Goal: Task Accomplishment & Management: Manage account settings

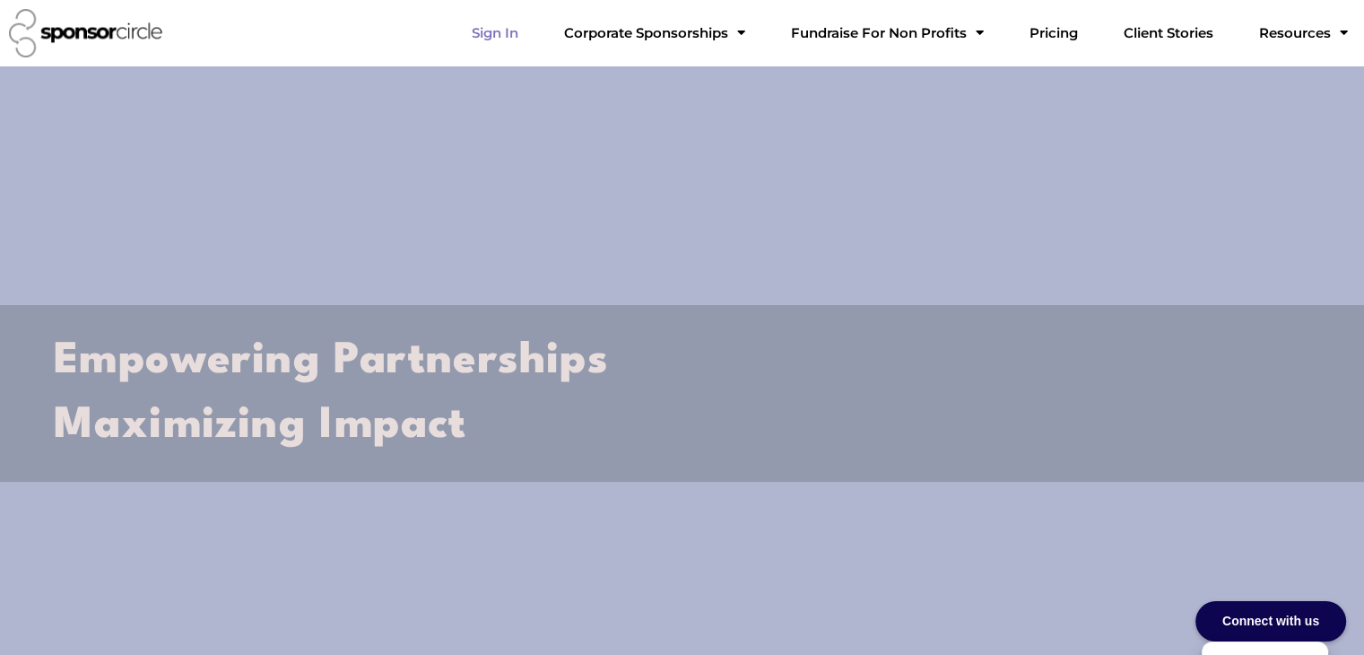
click at [533, 30] on link "Sign In" at bounding box center [494, 33] width 75 height 36
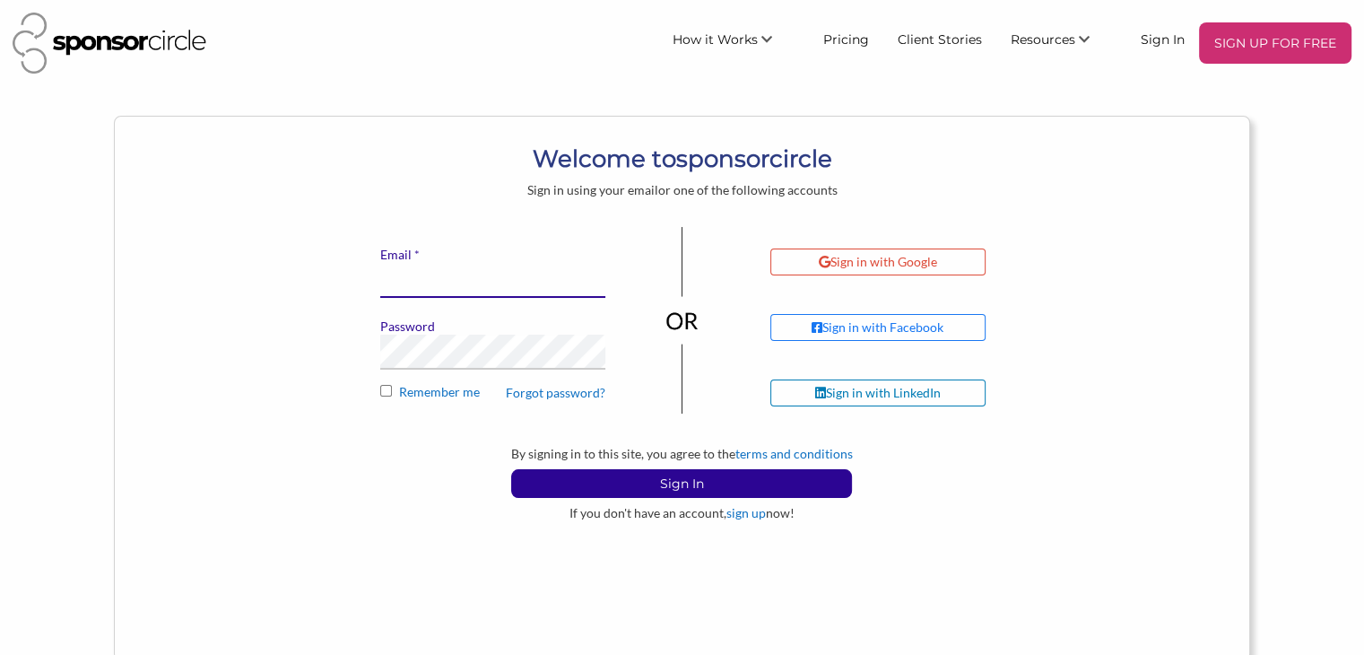
click at [464, 271] on input "* Email" at bounding box center [492, 280] width 225 height 35
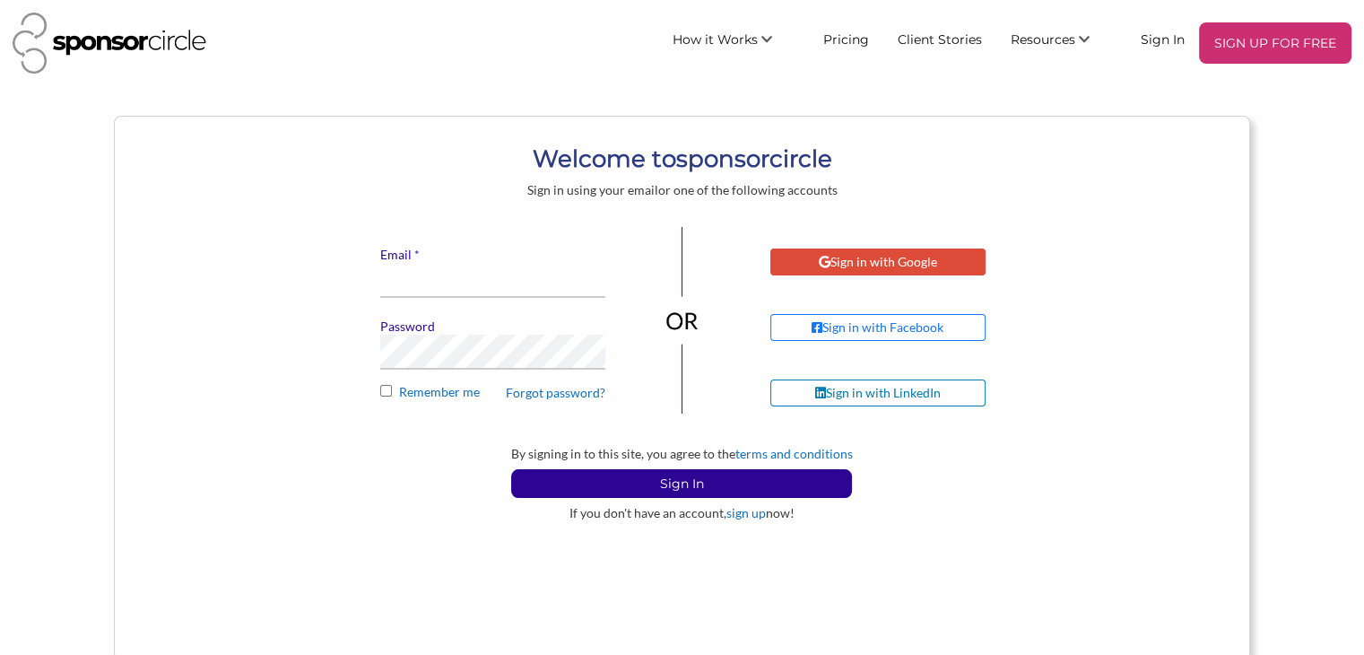
click at [888, 259] on div "Sign in with Google" at bounding box center [878, 262] width 118 height 16
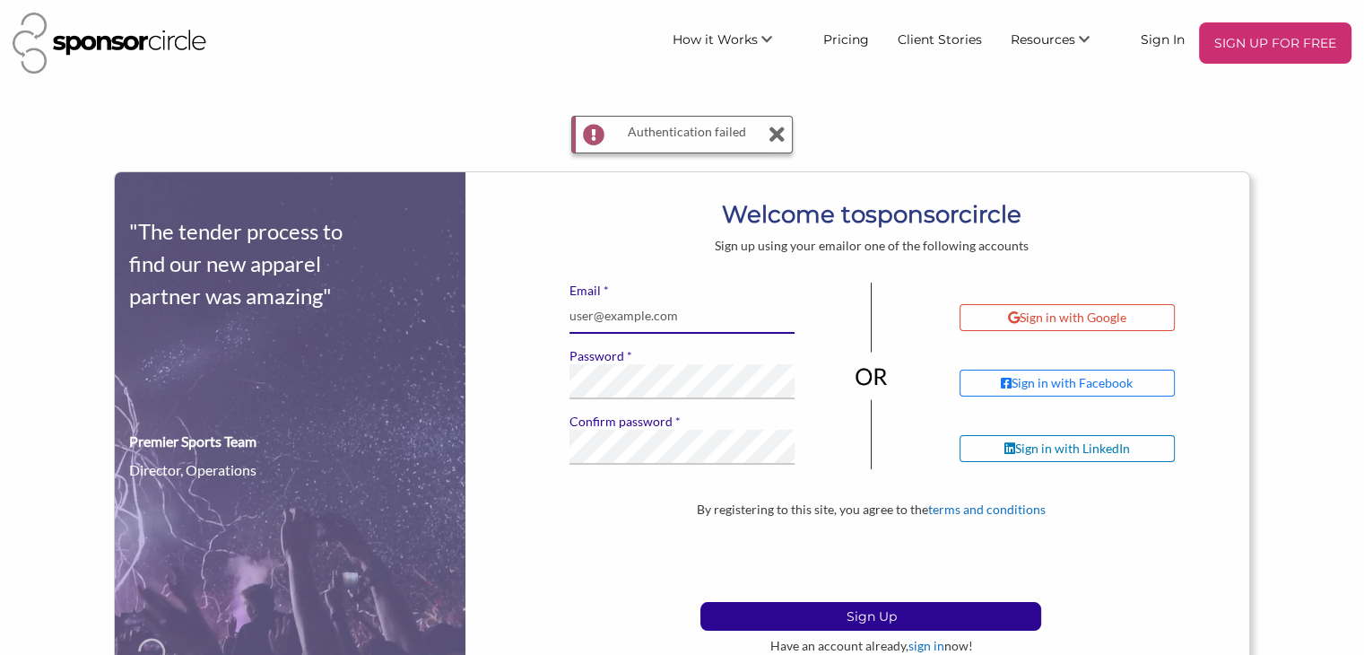
click at [645, 317] on input "* Email" at bounding box center [682, 316] width 225 height 35
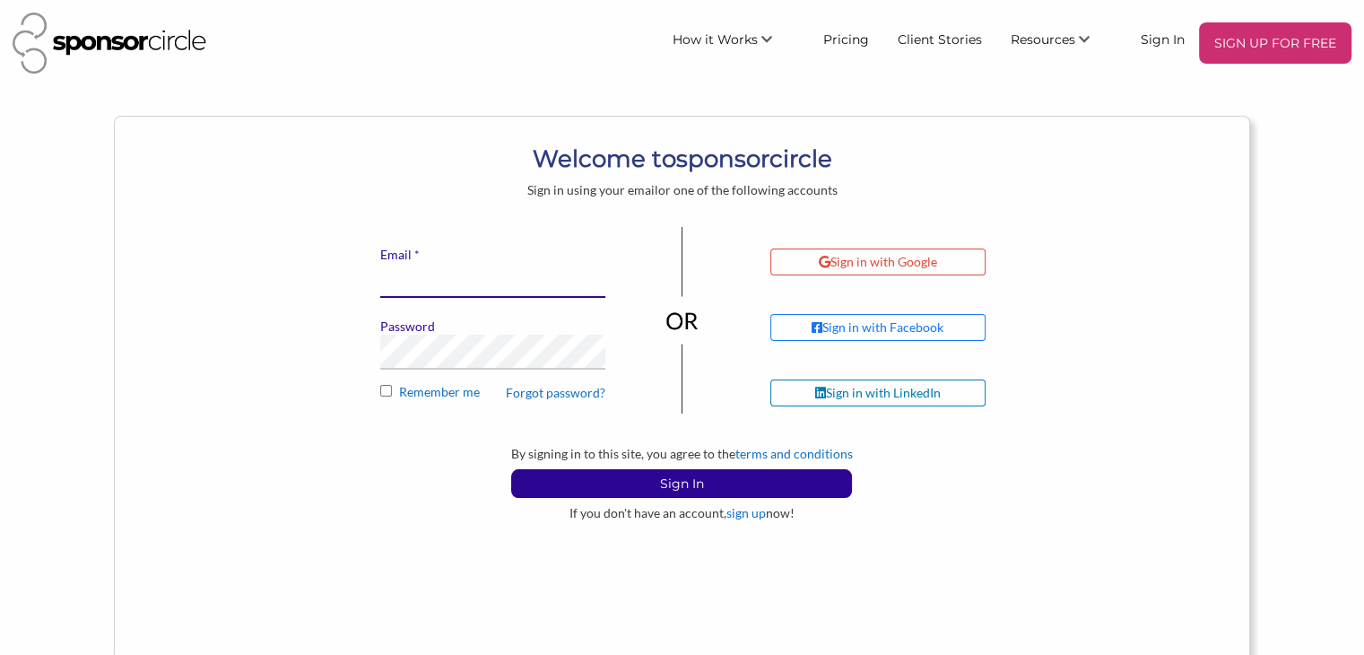
click at [405, 286] on input "* Email" at bounding box center [492, 280] width 225 height 35
type input "wjlcaruana@gmail.com"
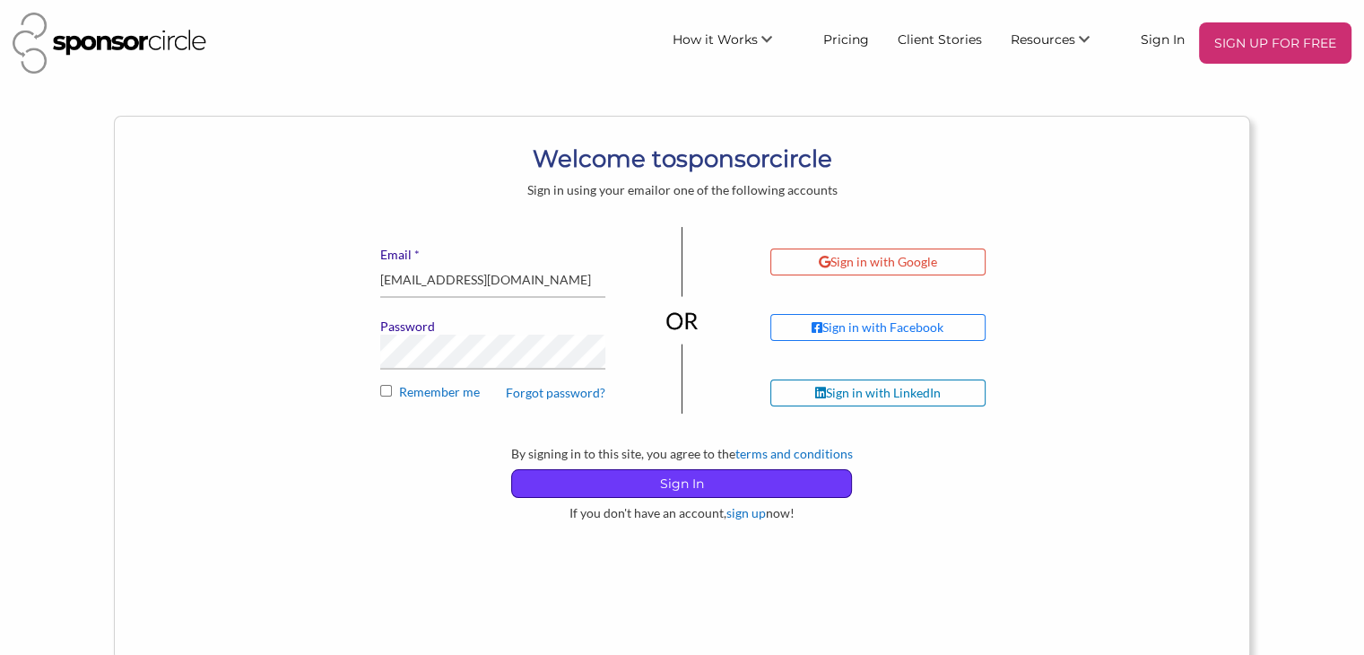
click at [646, 478] on p "Sign In" at bounding box center [681, 483] width 339 height 27
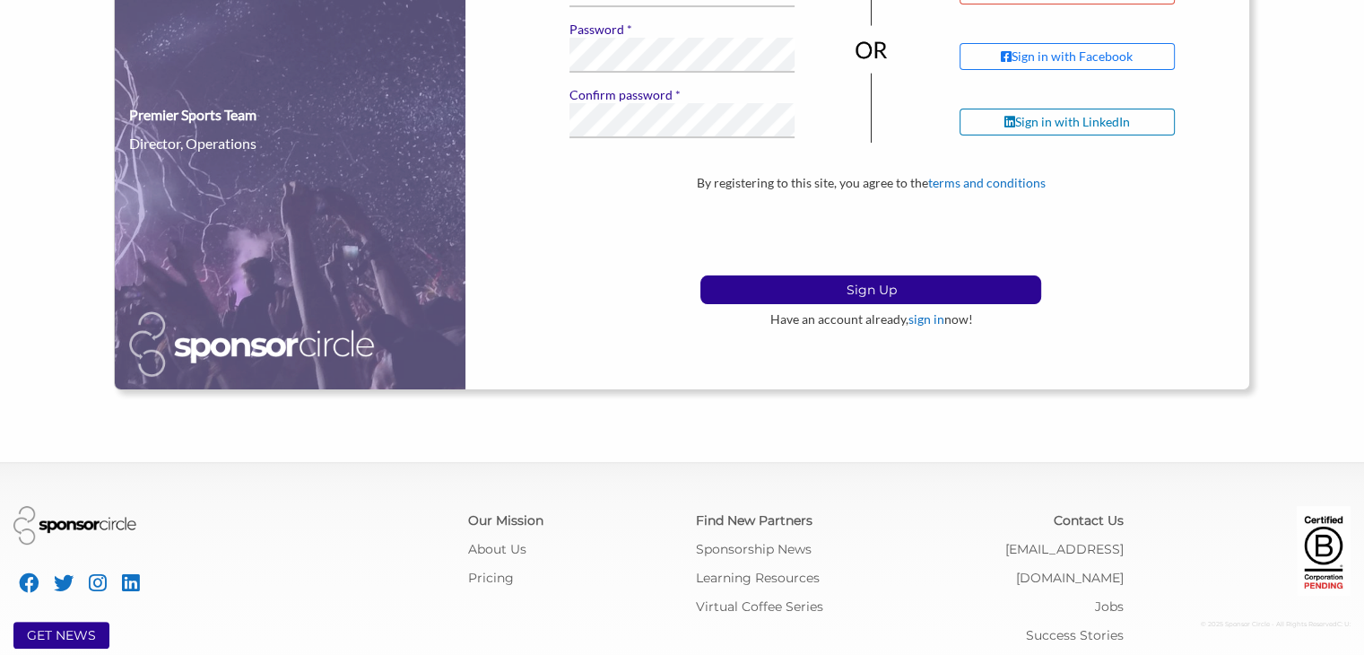
scroll to position [337, 0]
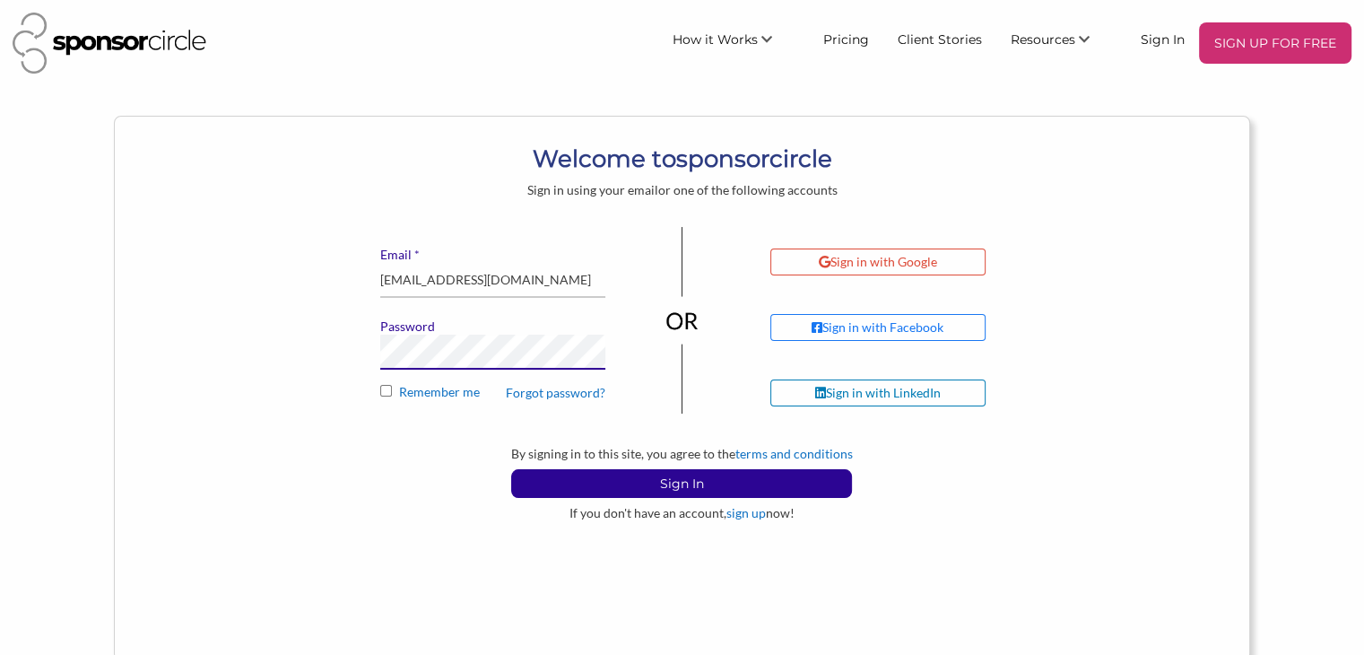
click at [511, 469] on button "Sign In" at bounding box center [681, 483] width 341 height 29
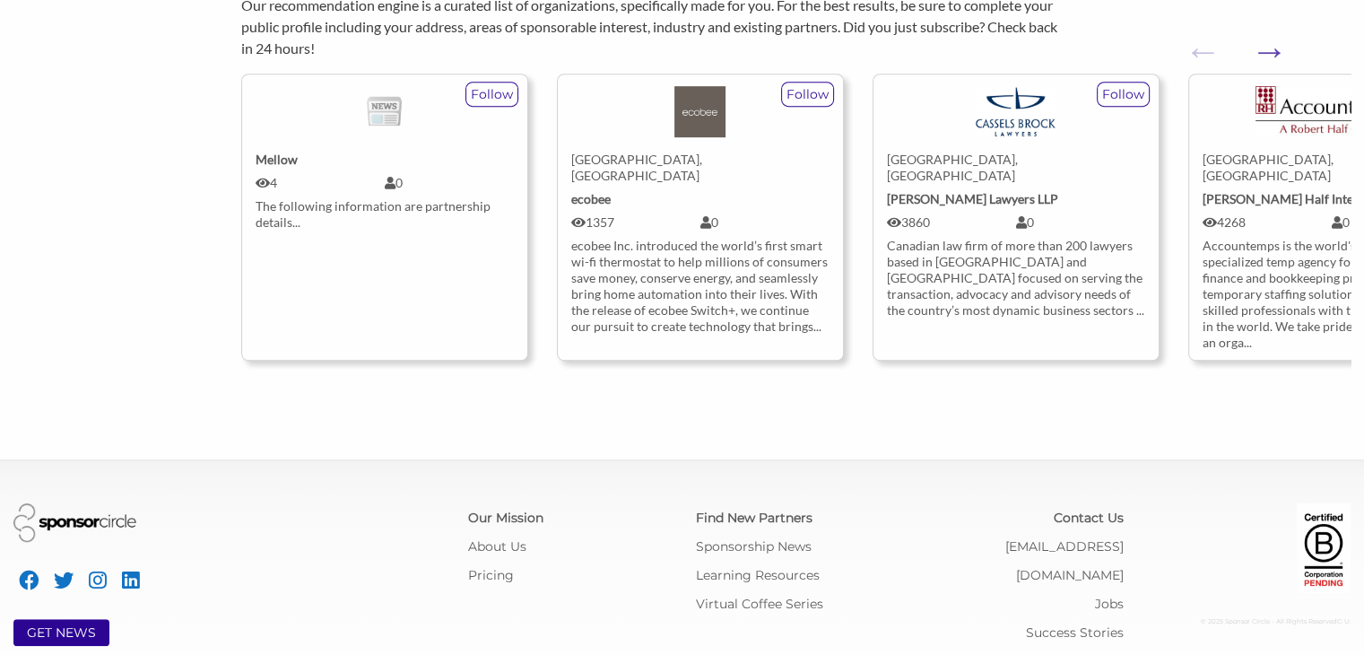
scroll to position [318, 0]
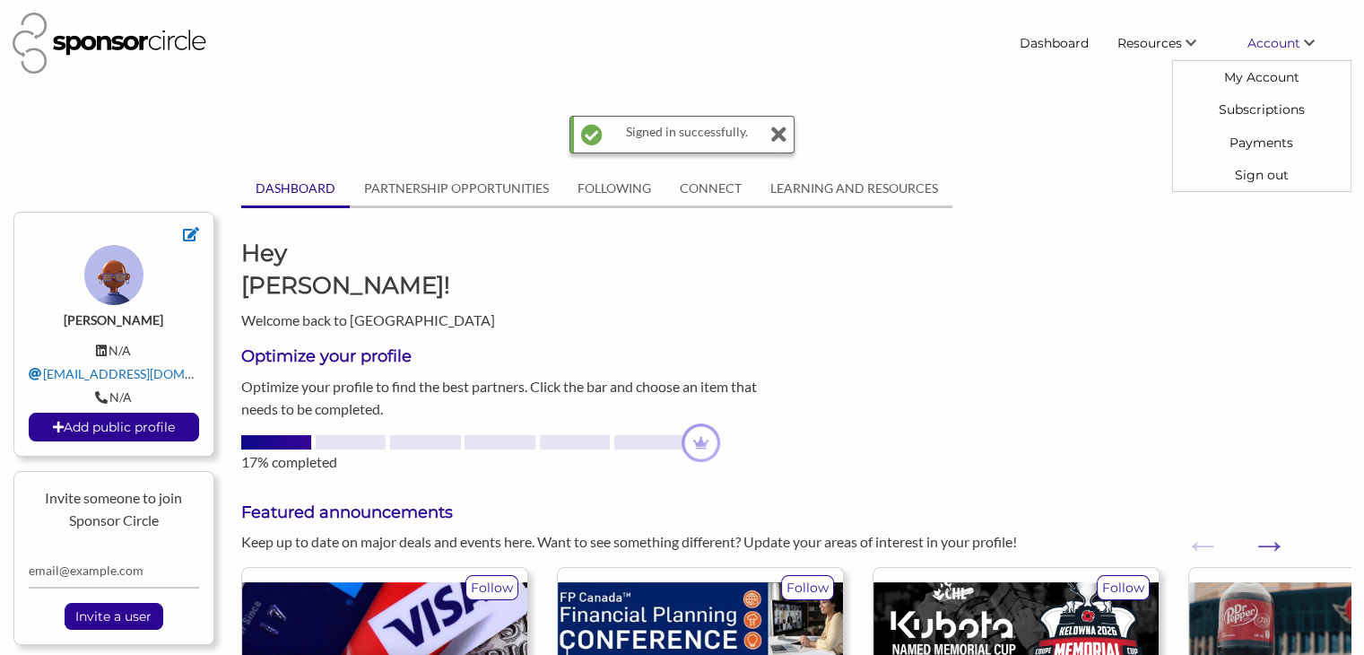
click at [1267, 46] on span "Account" at bounding box center [1274, 43] width 53 height 16
click at [1256, 110] on link "Subscriptions" at bounding box center [1262, 109] width 178 height 32
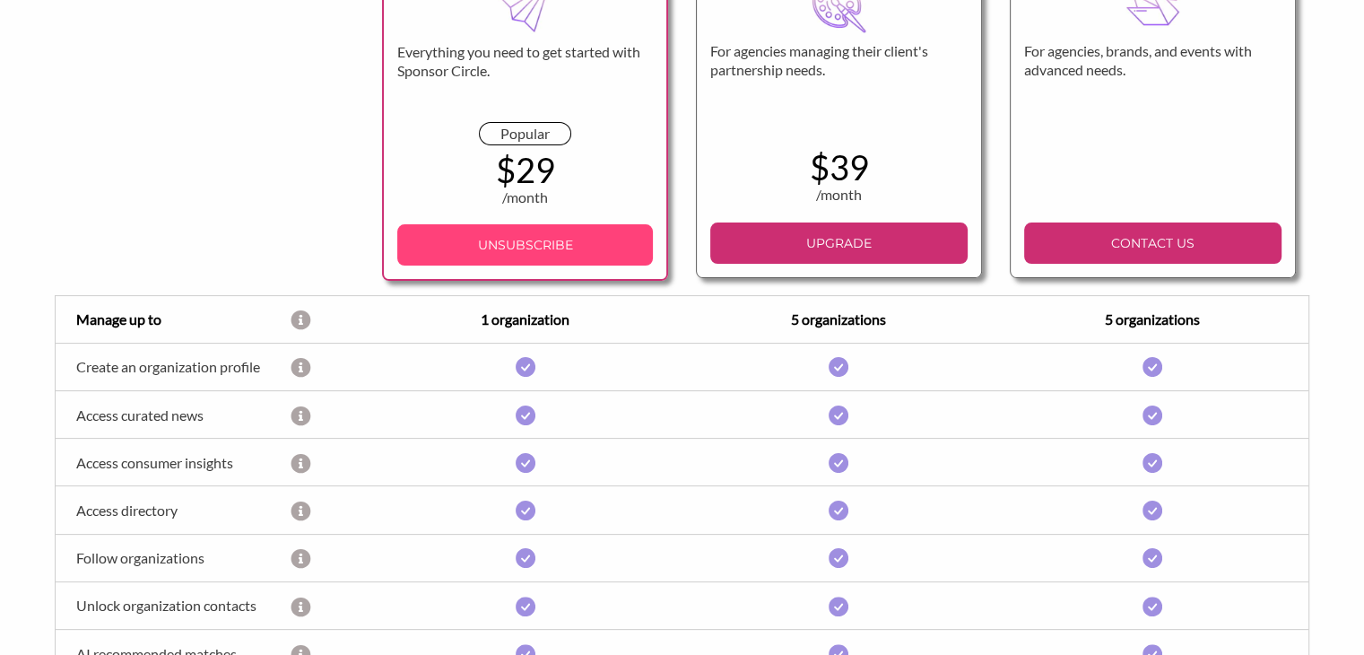
scroll to position [269, 0]
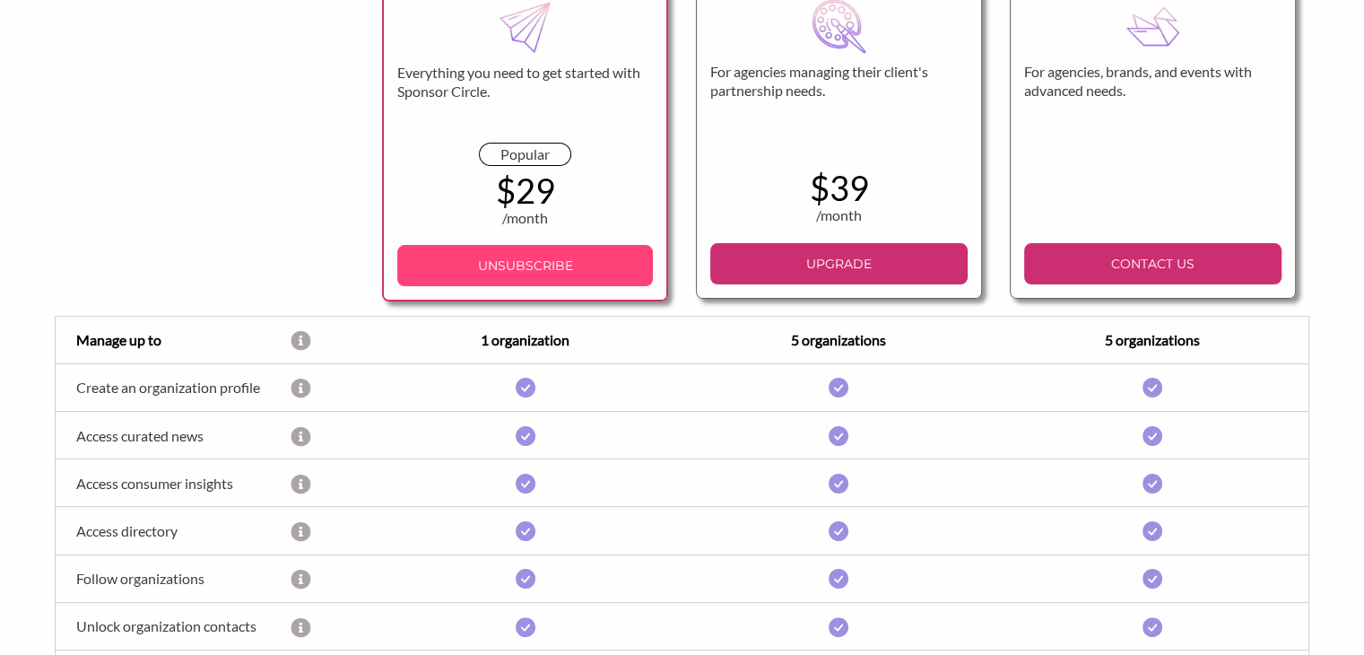
click at [563, 268] on p "UNSUBSCRIBE" at bounding box center [525, 265] width 241 height 27
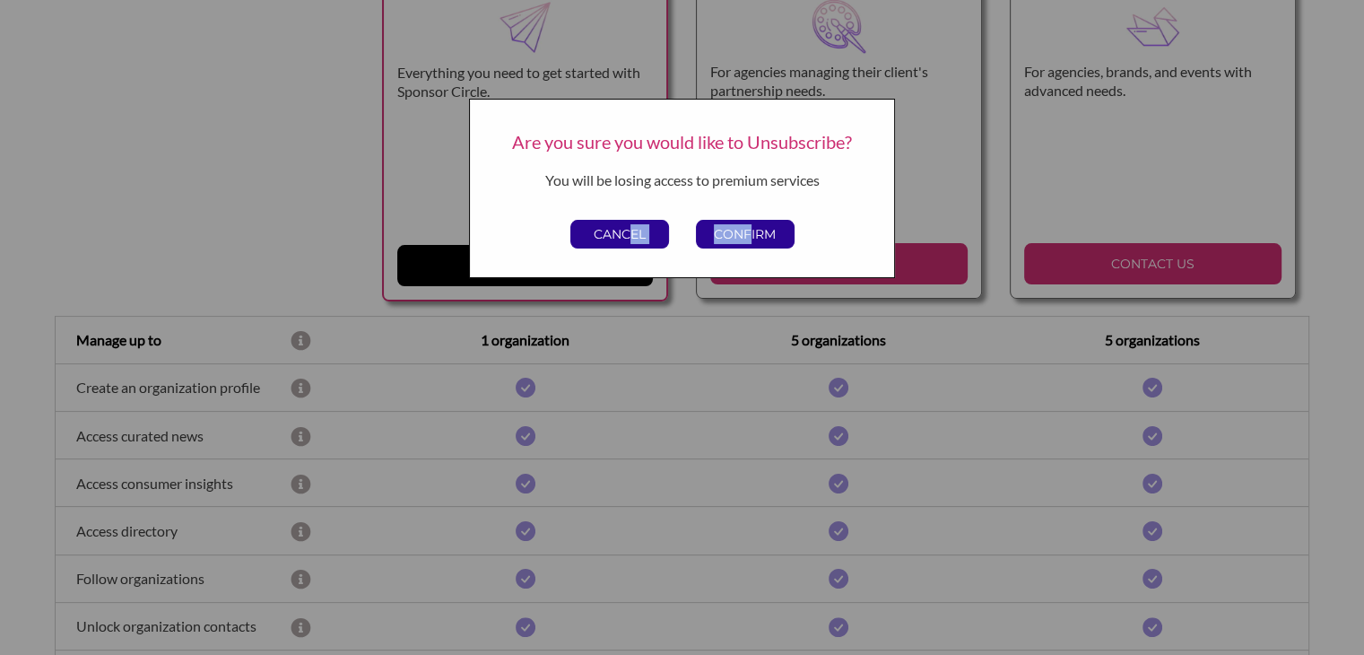
drag, startPoint x: 631, startPoint y: 227, endPoint x: 751, endPoint y: 243, distance: 120.4
click at [751, 243] on div "CANCEL CONFIRM" at bounding box center [682, 234] width 251 height 29
click at [751, 243] on p "CONFIRM" at bounding box center [745, 234] width 97 height 27
click at [753, 230] on p "CONFIRM" at bounding box center [745, 234] width 97 height 27
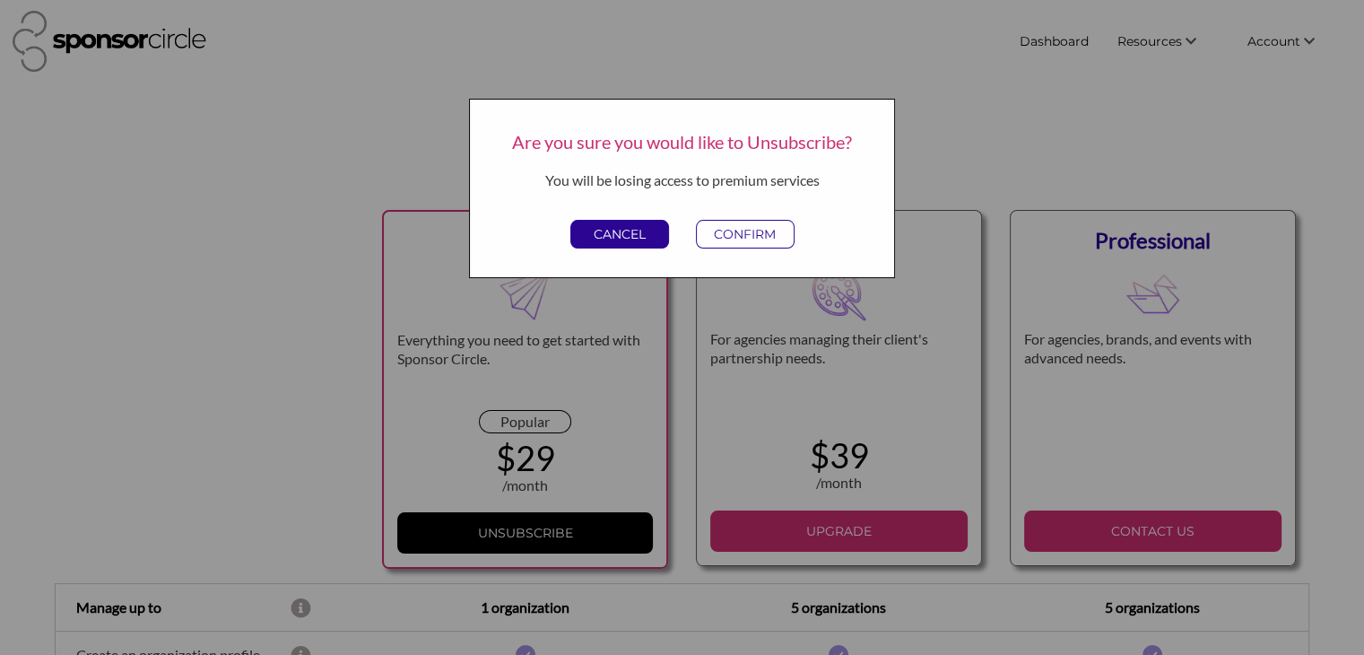
scroll to position [0, 0]
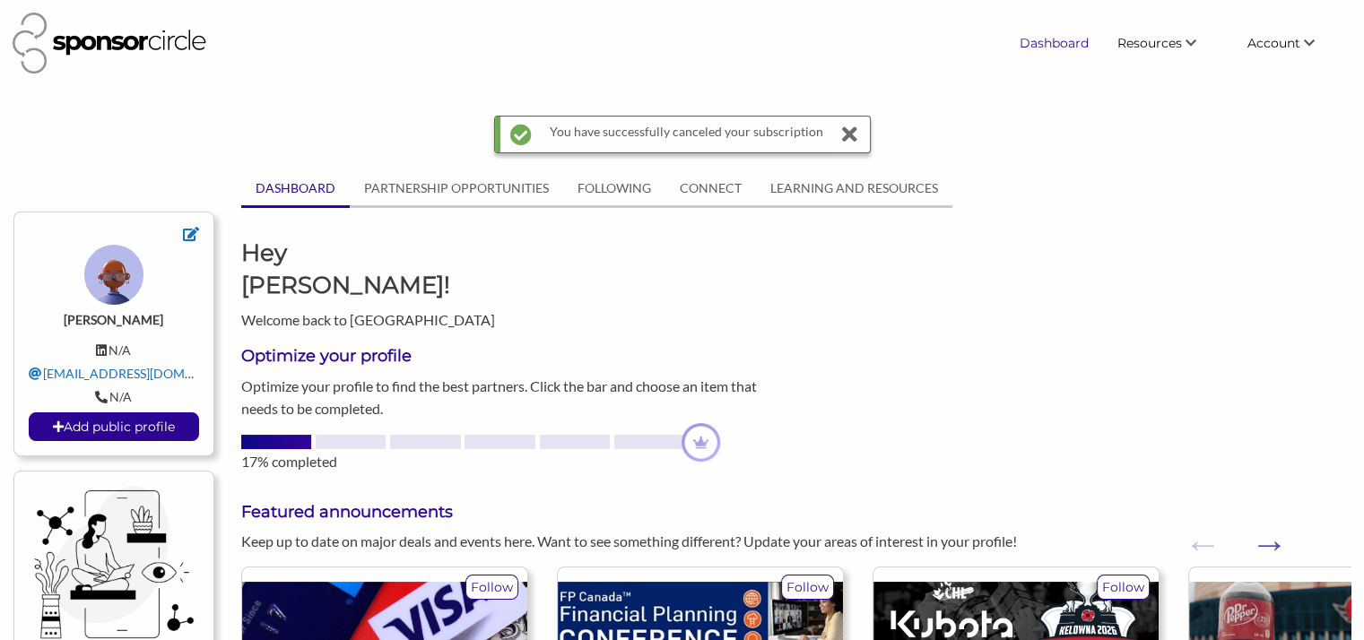
click at [1066, 48] on link "Dashboard" at bounding box center [1055, 43] width 98 height 32
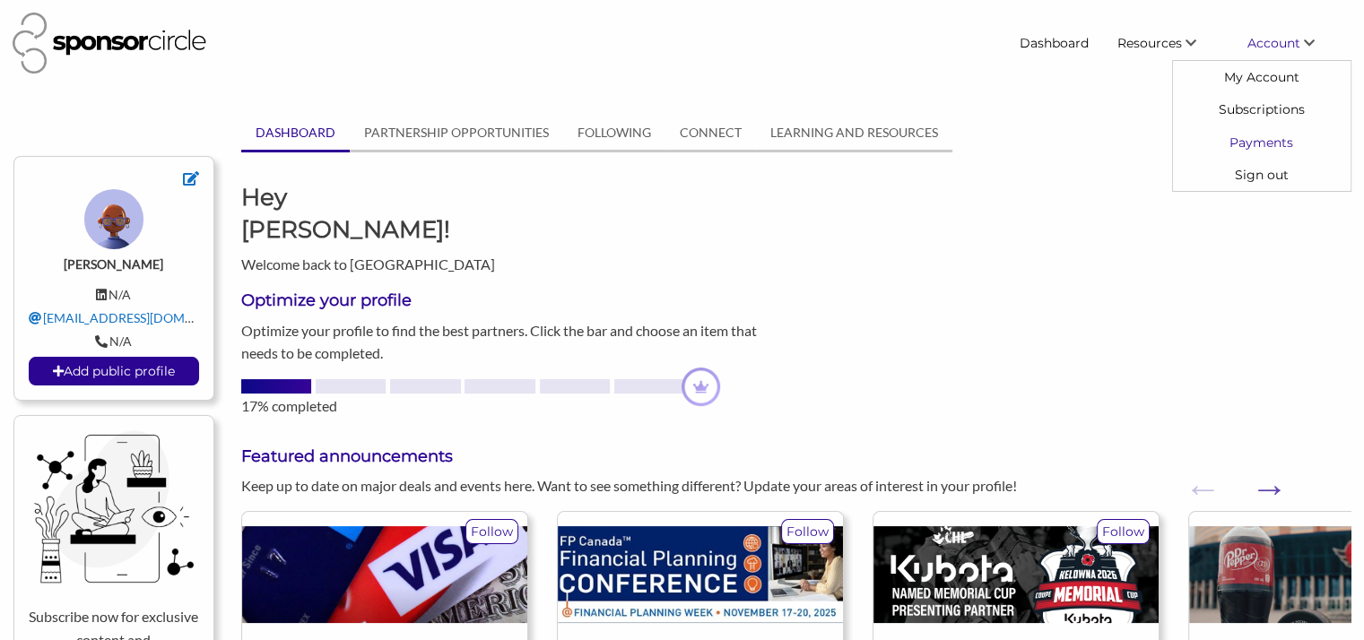
click at [1270, 145] on link "Payments" at bounding box center [1262, 142] width 178 height 32
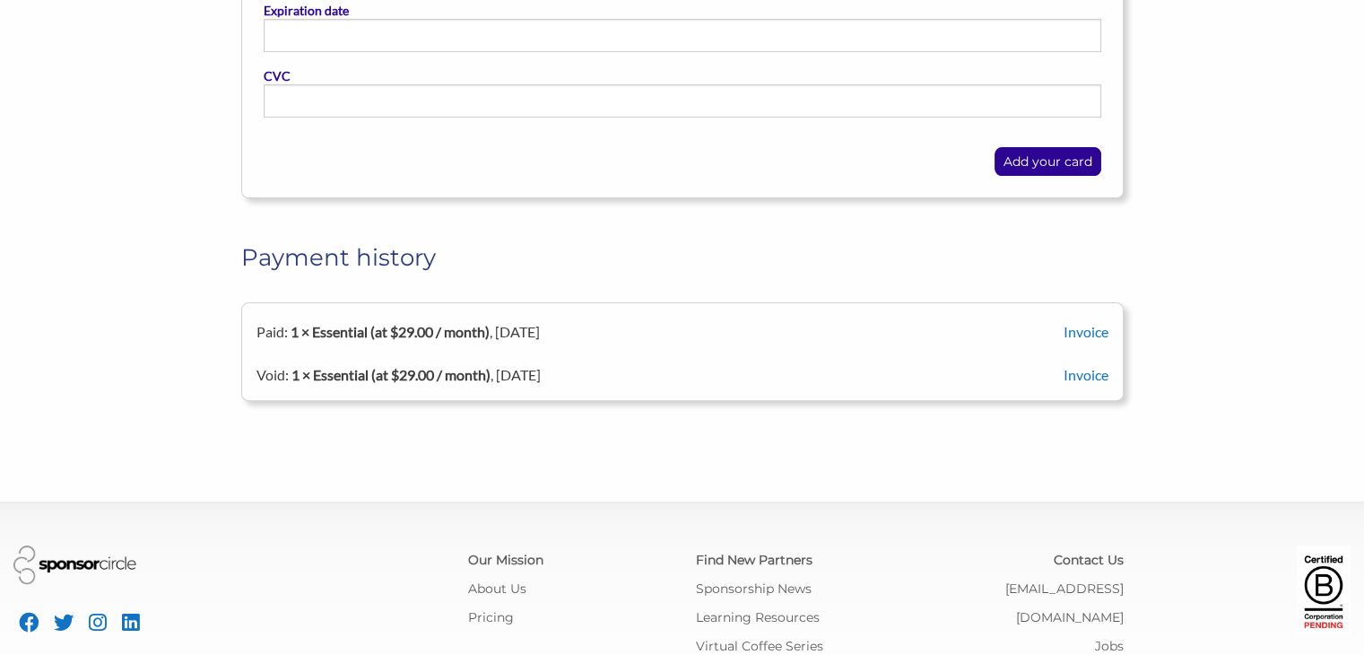
scroll to position [594, 0]
